Goal: Task Accomplishment & Management: Complete application form

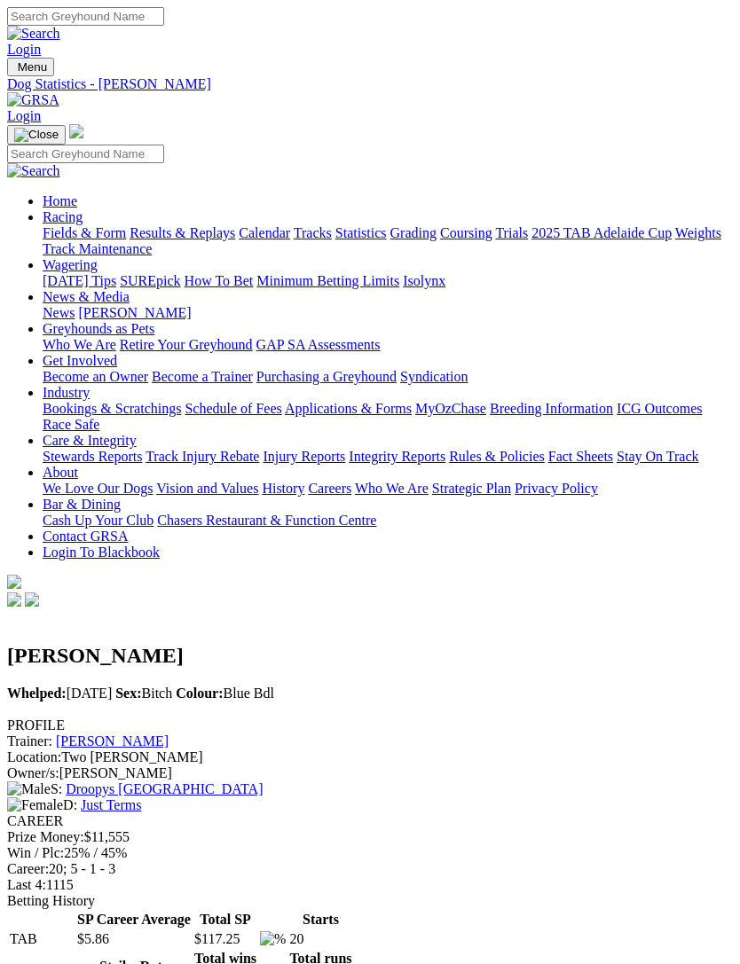
scroll to position [2158, 0]
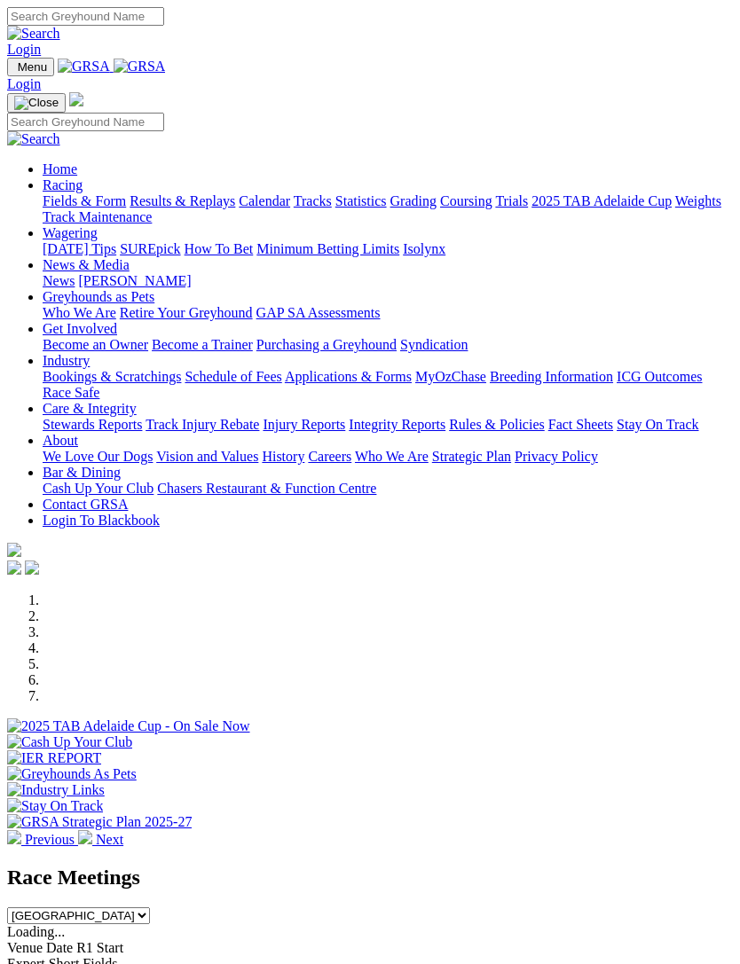
click at [19, 60] on span "Menu" at bounding box center [32, 66] width 29 height 13
click at [82, 189] on link "Racing" at bounding box center [63, 184] width 40 height 15
click at [239, 208] on link "Calendar" at bounding box center [264, 200] width 51 height 15
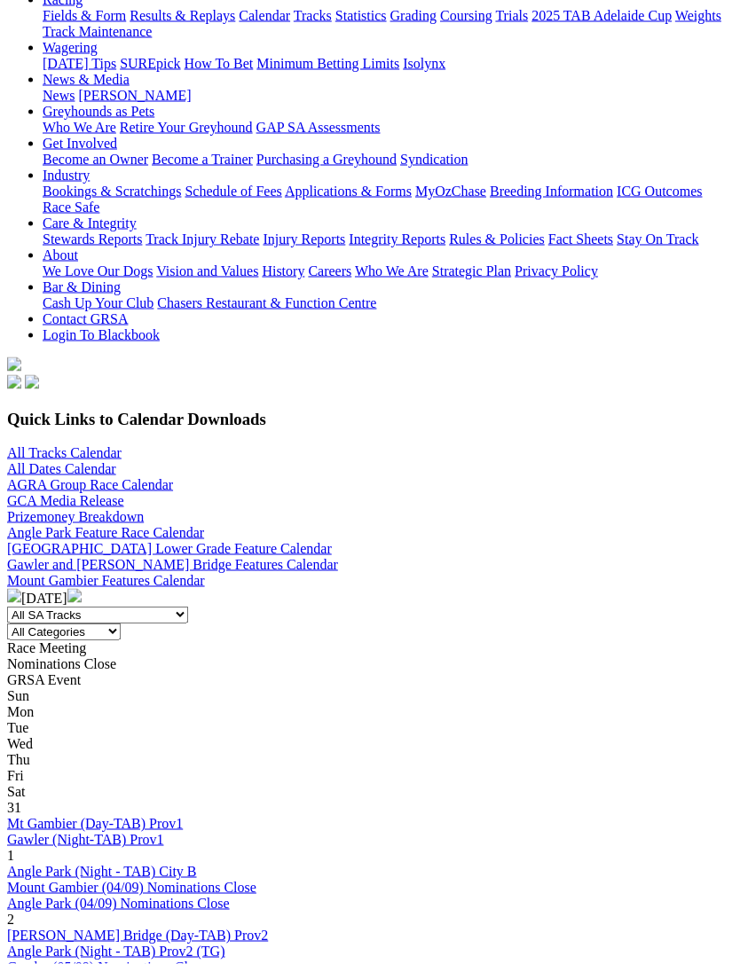
scroll to position [370, 0]
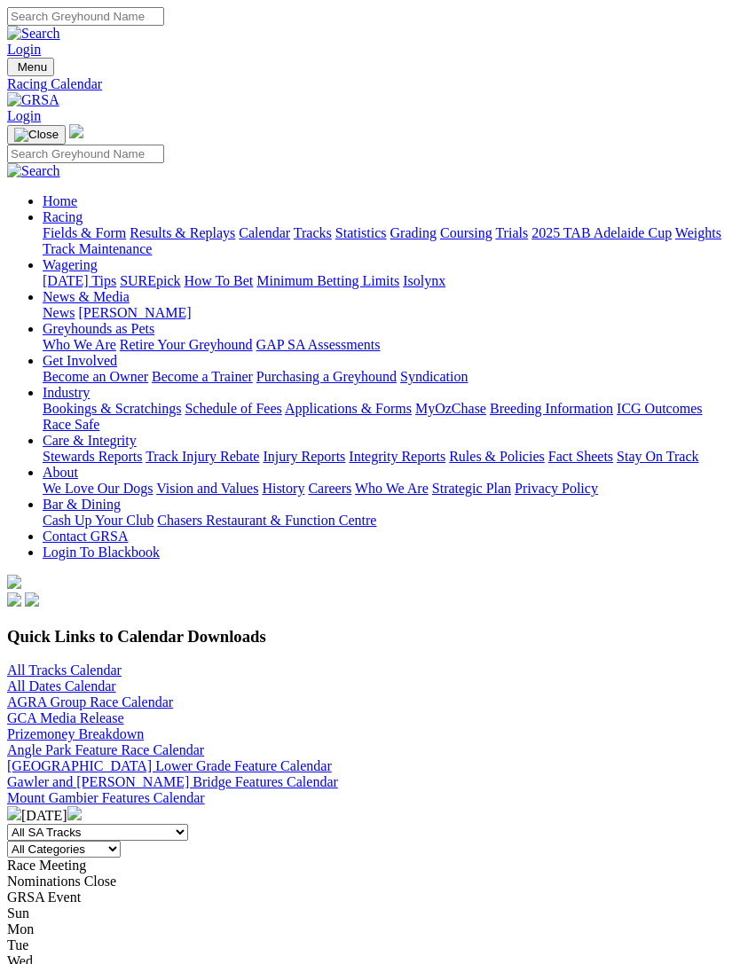
click at [14, 71] on img "Toggle navigation" at bounding box center [14, 71] width 0 height 0
click at [90, 400] on link "Industry" at bounding box center [66, 392] width 47 height 15
click at [139, 401] on link "Bookings & Scratchings" at bounding box center [112, 408] width 138 height 15
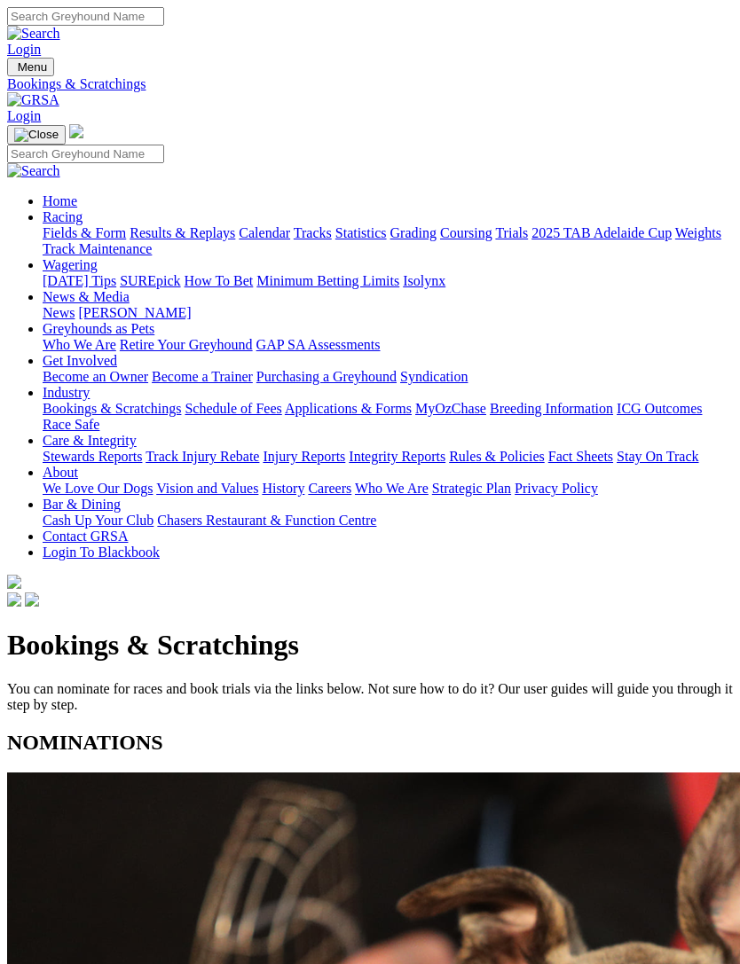
scroll to position [381, 0]
